Goal: Entertainment & Leisure: Consume media (video, audio)

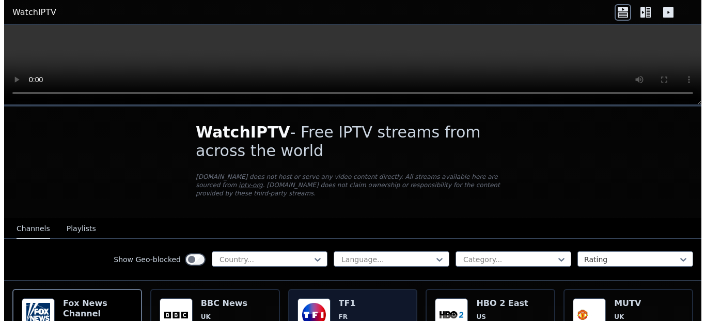
scroll to position [103, 0]
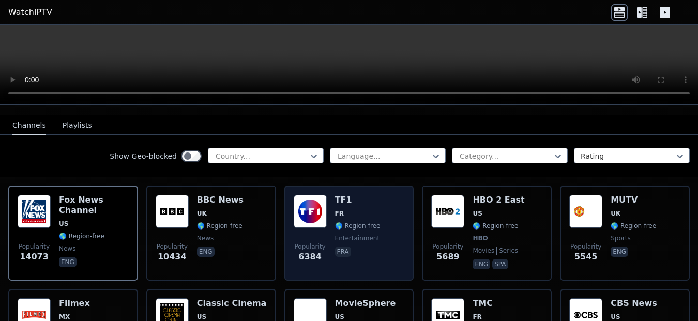
click at [374, 195] on div "Popularity 6384 TF1 FR 🌎 Region-free entertainment fra" at bounding box center [348, 233] width 111 height 76
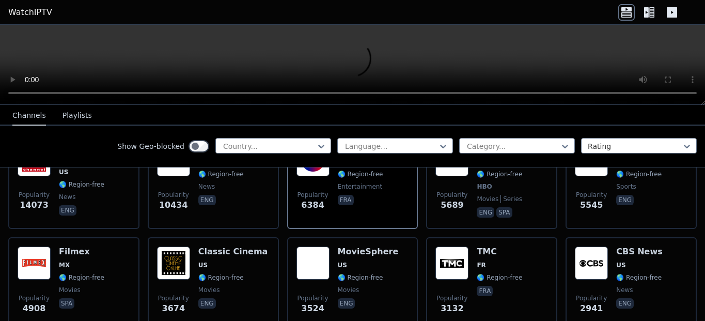
scroll to position [52, 0]
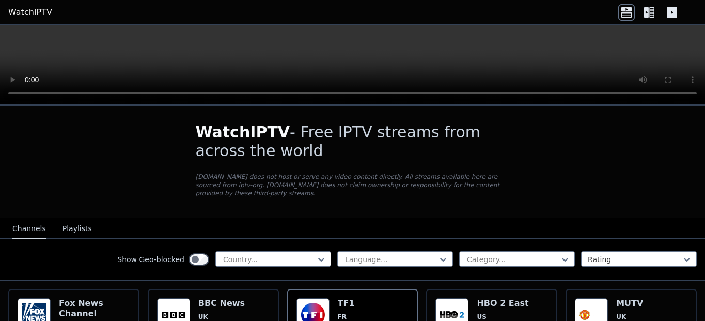
scroll to position [0, 0]
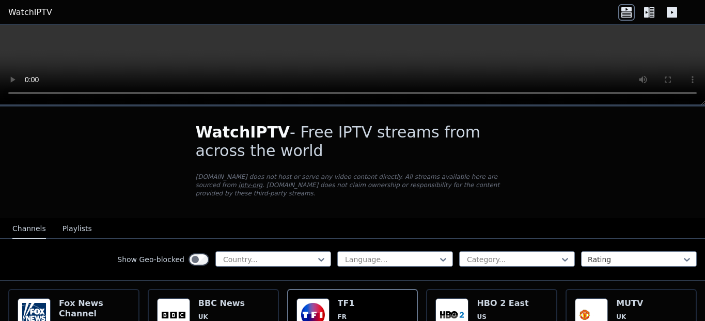
scroll to position [189, 0]
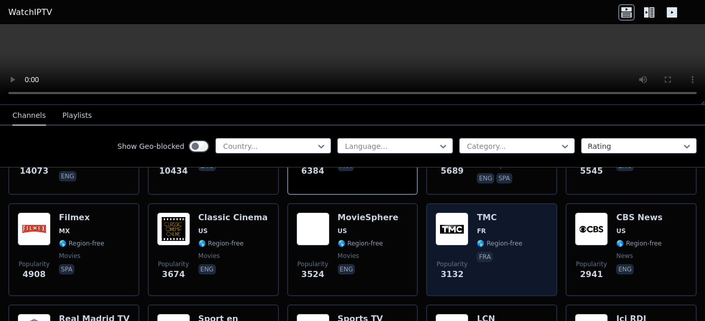
click at [426, 215] on div "Popularity 3132 TMC FR 🌎 Region-free fra" at bounding box center [491, 249] width 131 height 93
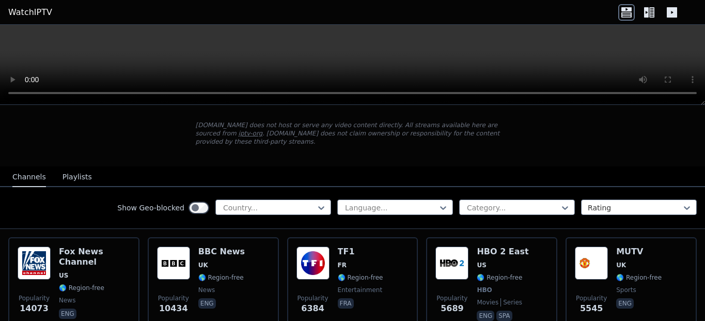
scroll to position [0, 0]
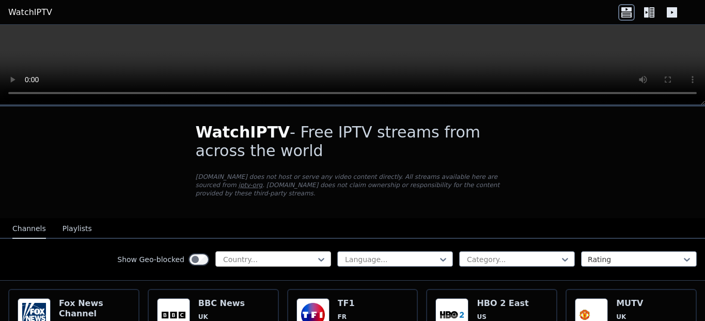
click at [249, 254] on div at bounding box center [269, 259] width 94 height 10
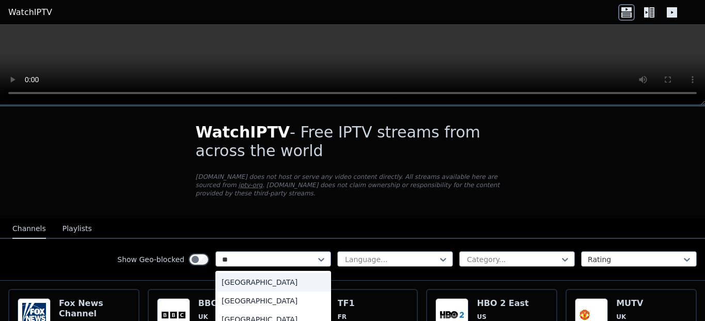
type input "***"
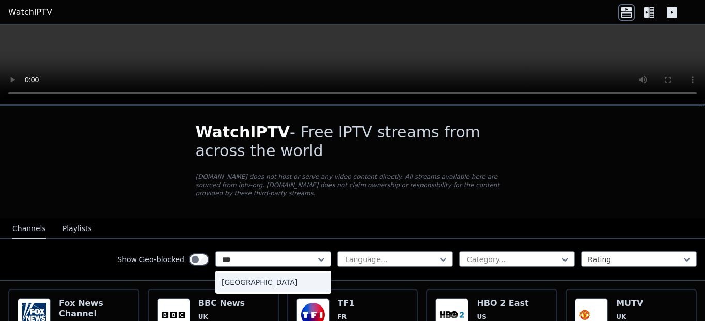
click at [242, 273] on div "[GEOGRAPHIC_DATA]" at bounding box center [273, 282] width 116 height 19
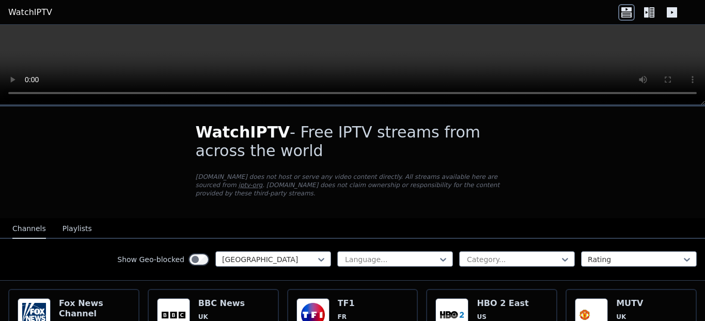
click at [418, 189] on p "[DOMAIN_NAME] does not host or serve any video content directly. All streams av…" at bounding box center [353, 185] width 314 height 25
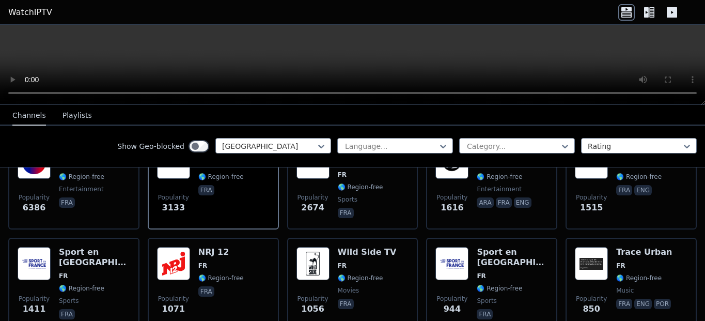
scroll to position [49, 0]
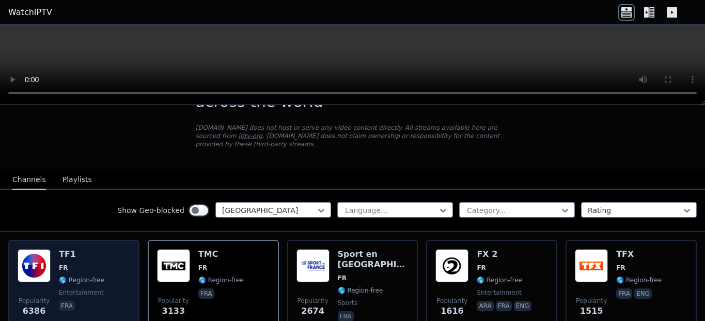
click at [76, 249] on h6 "TF1" at bounding box center [81, 254] width 45 height 10
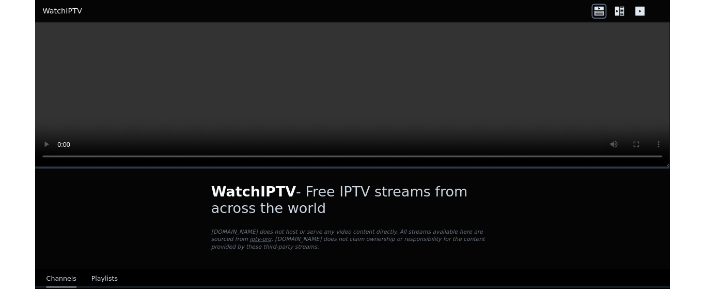
scroll to position [118, 0]
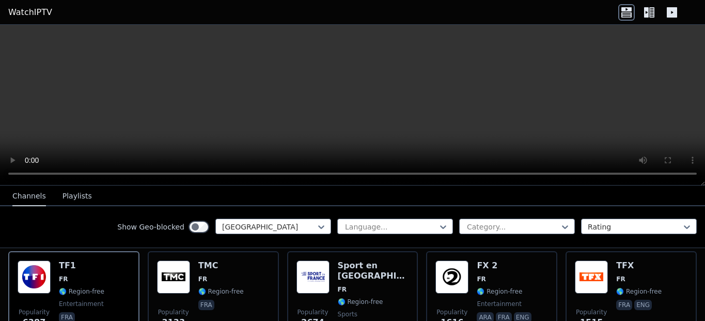
drag, startPoint x: 88, startPoint y: 227, endPoint x: 143, endPoint y: 225, distance: 55.3
click at [90, 227] on div "Show Geo-blocked France Language... Category... Rating" at bounding box center [352, 227] width 705 height 42
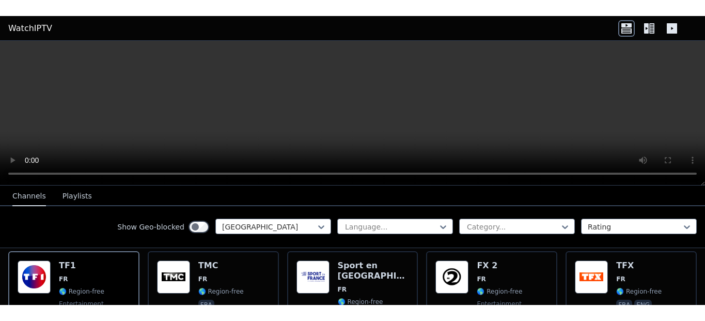
scroll to position [231, 0]
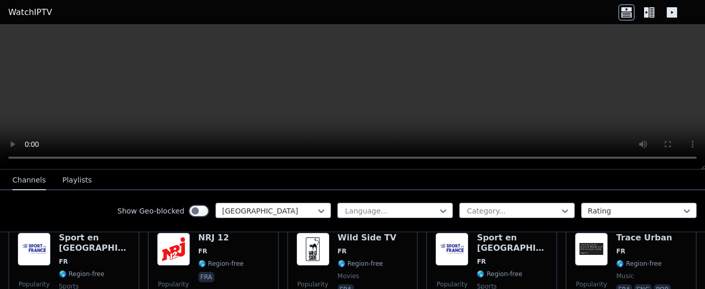
click at [682, 230] on div "Show Geo-blocked France Language... Category... Rating" at bounding box center [352, 211] width 705 height 42
click at [652, 13] on icon at bounding box center [649, 12] width 17 height 17
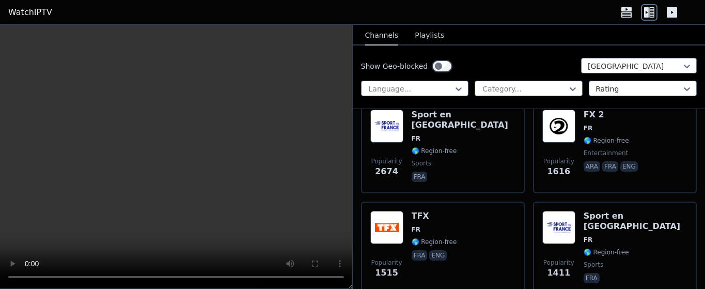
click at [679, 13] on icon at bounding box center [672, 12] width 17 height 17
